Goal: Go to known website: Access a specific website the user already knows

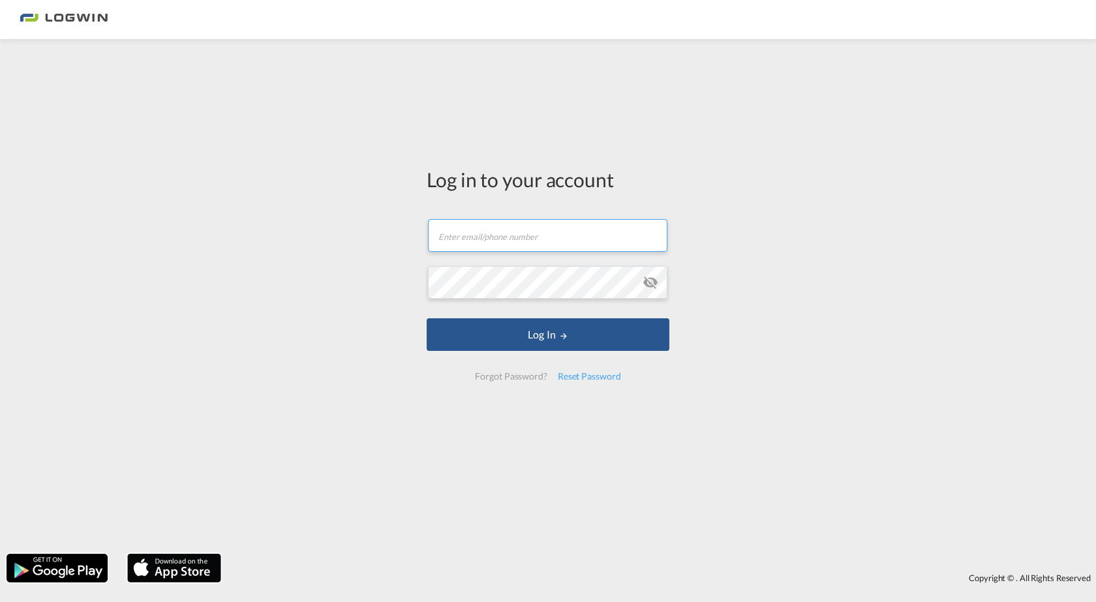
click at [530, 242] on input "text" at bounding box center [547, 235] width 239 height 33
type input "[PERSON_NAME][EMAIL_ADDRESS][PERSON_NAME][DOMAIN_NAME]"
click at [427, 318] on button "Log In" at bounding box center [548, 334] width 243 height 33
